Goal: Communication & Community: Share content

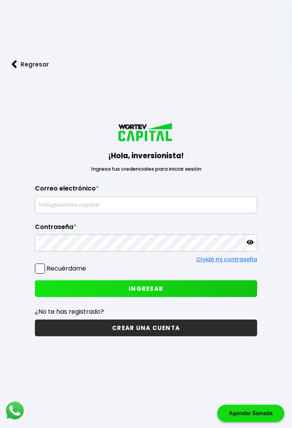
click at [203, 213] on input "text" at bounding box center [145, 205] width 215 height 16
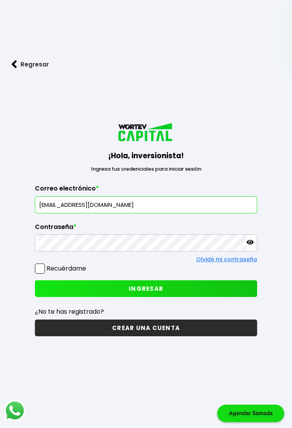
click at [44, 213] on input "[EMAIL_ADDRESS][DOMAIN_NAME]" at bounding box center [145, 205] width 215 height 16
type input "[EMAIL_ADDRESS][DOMAIN_NAME]"
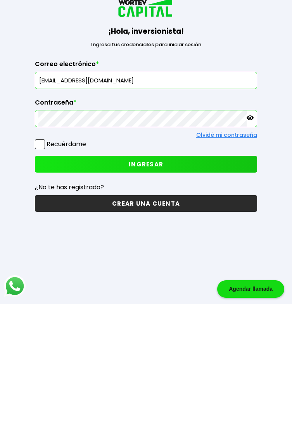
click at [249, 247] on p at bounding box center [250, 243] width 7 height 9
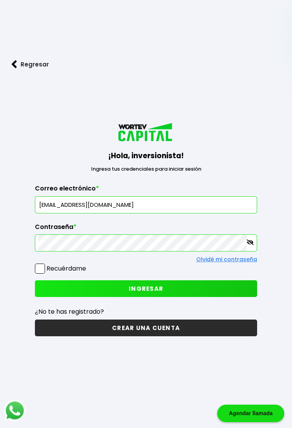
click at [157, 292] on span "INGRESAR" at bounding box center [146, 288] width 35 height 8
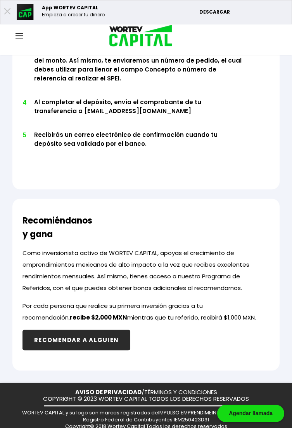
scroll to position [612, 0]
click at [107, 329] on button "RECOMENDAR A ALGUIEN" at bounding box center [77, 339] width 108 height 21
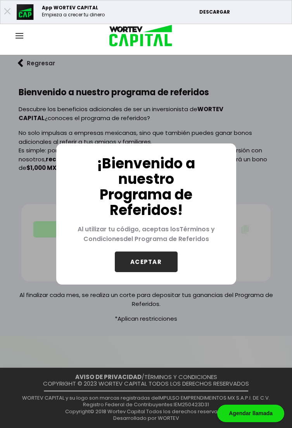
click at [166, 266] on button "ACEPTAR" at bounding box center [146, 261] width 63 height 21
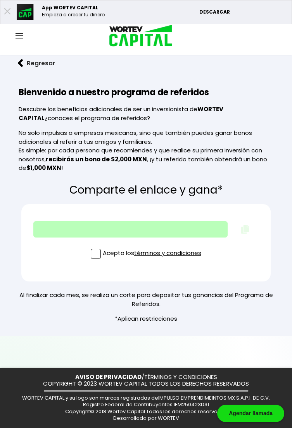
click at [97, 257] on span at bounding box center [96, 254] width 10 height 10
click at [153, 258] on input "Acepto los términos y condiciones" at bounding box center [153, 258] width 0 height 0
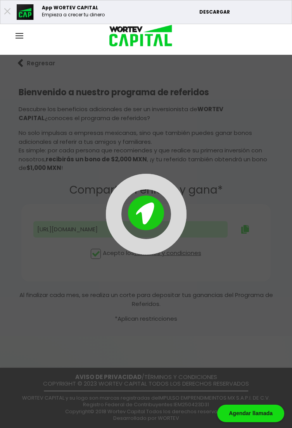
type input "[URL][DOMAIN_NAME]"
